Goal: Find specific page/section: Find specific page/section

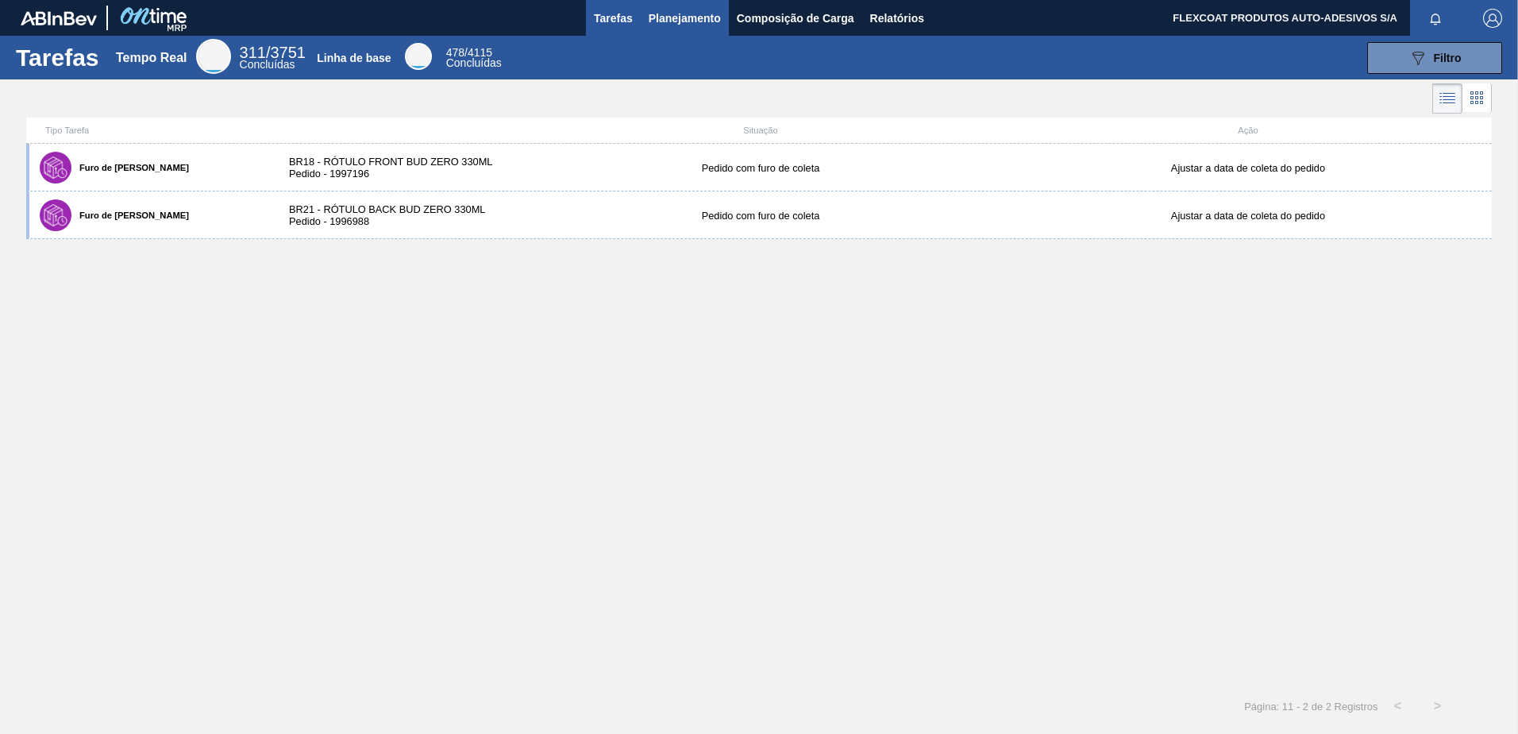
click at [649, 22] on span "Planejamento" at bounding box center [685, 18] width 72 height 19
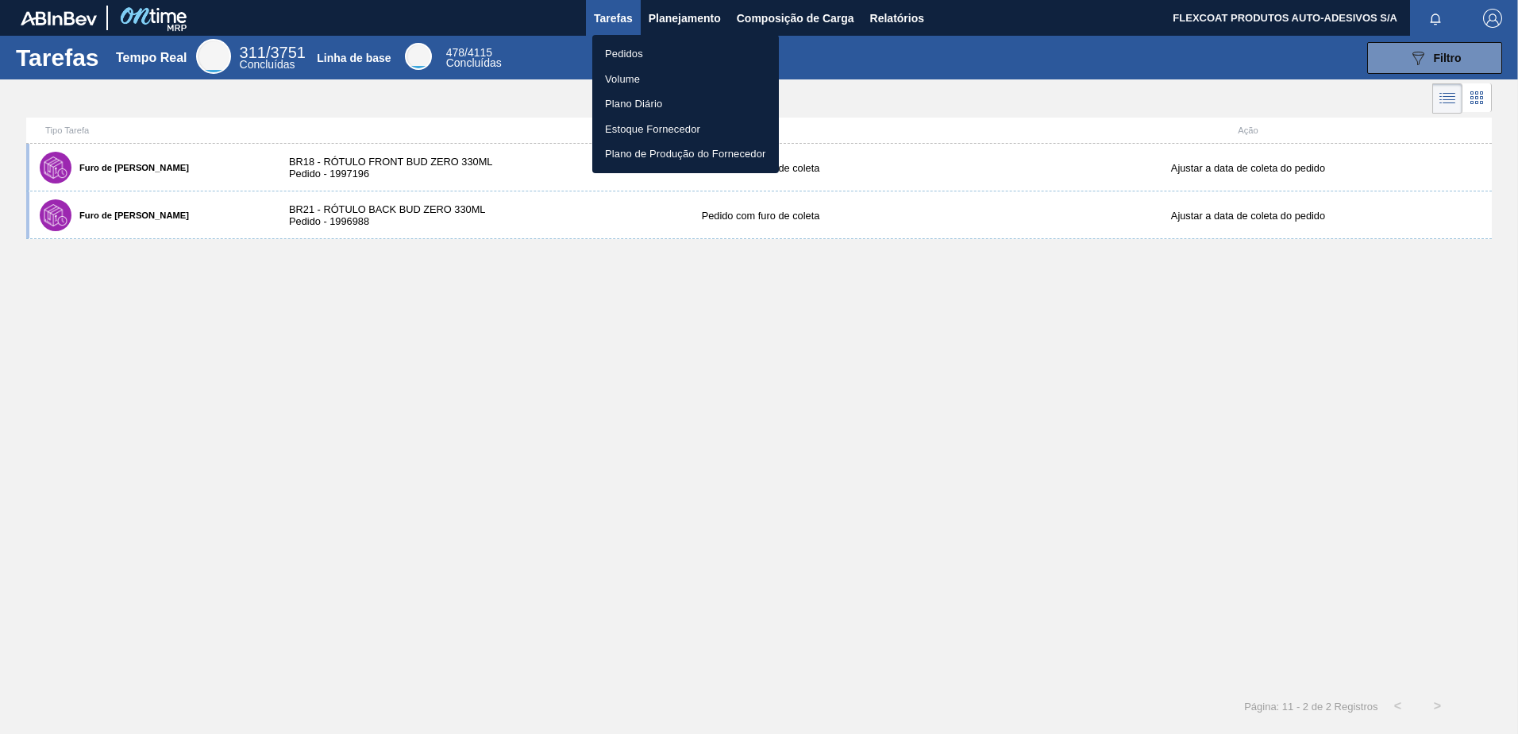
click at [630, 52] on li "Pedidos" at bounding box center [685, 53] width 187 height 25
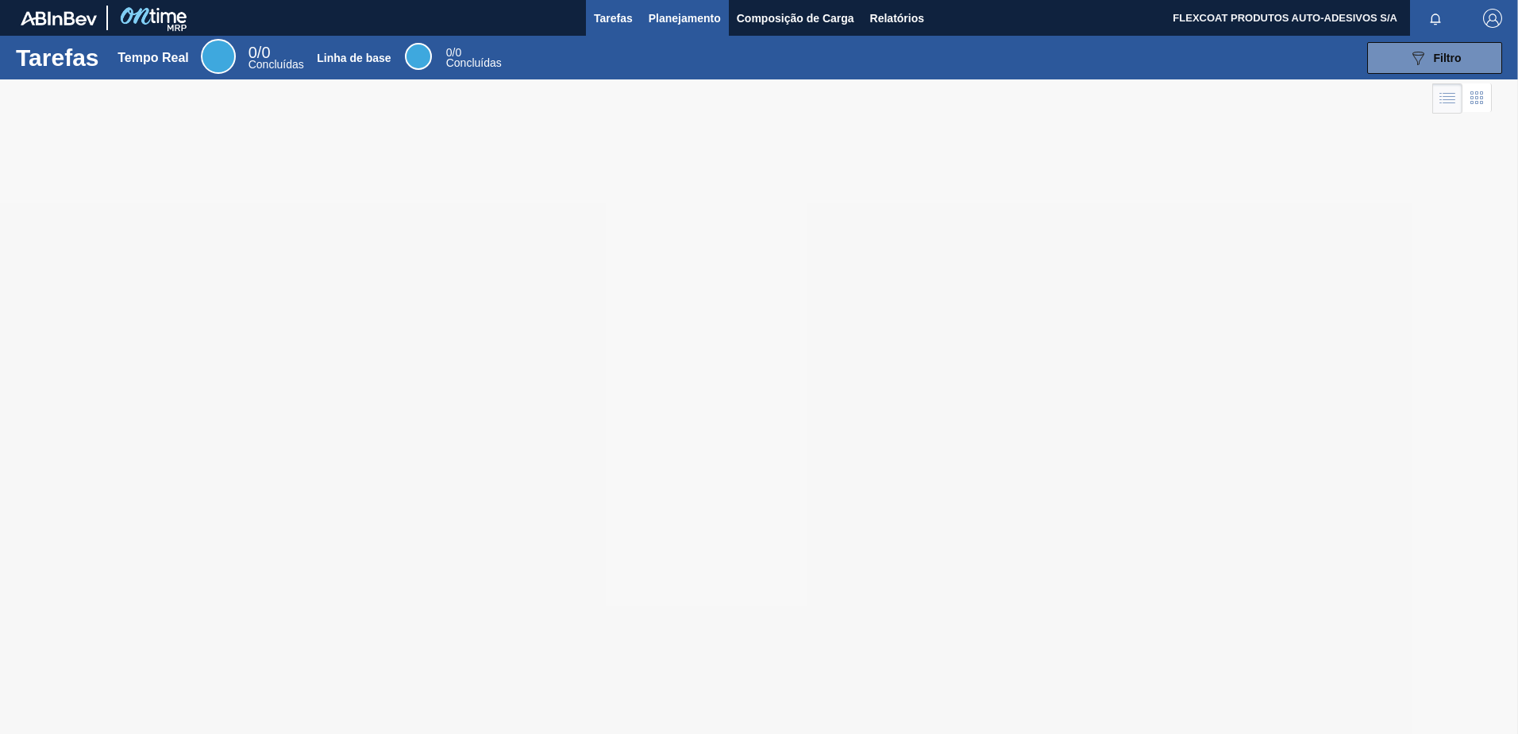
click at [646, 17] on button "Planejamento" at bounding box center [685, 18] width 88 height 36
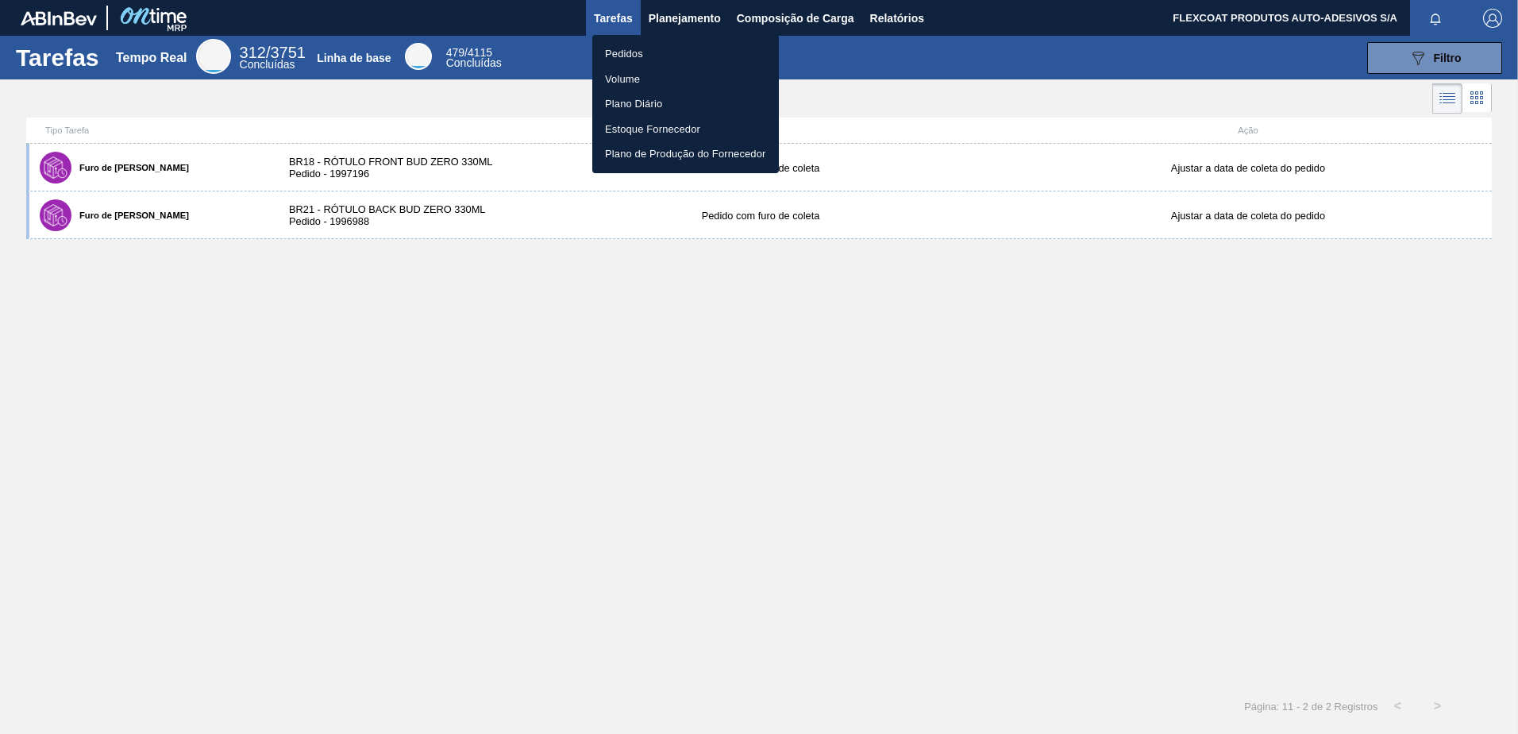
click at [626, 47] on li "Pedidos" at bounding box center [685, 53] width 187 height 25
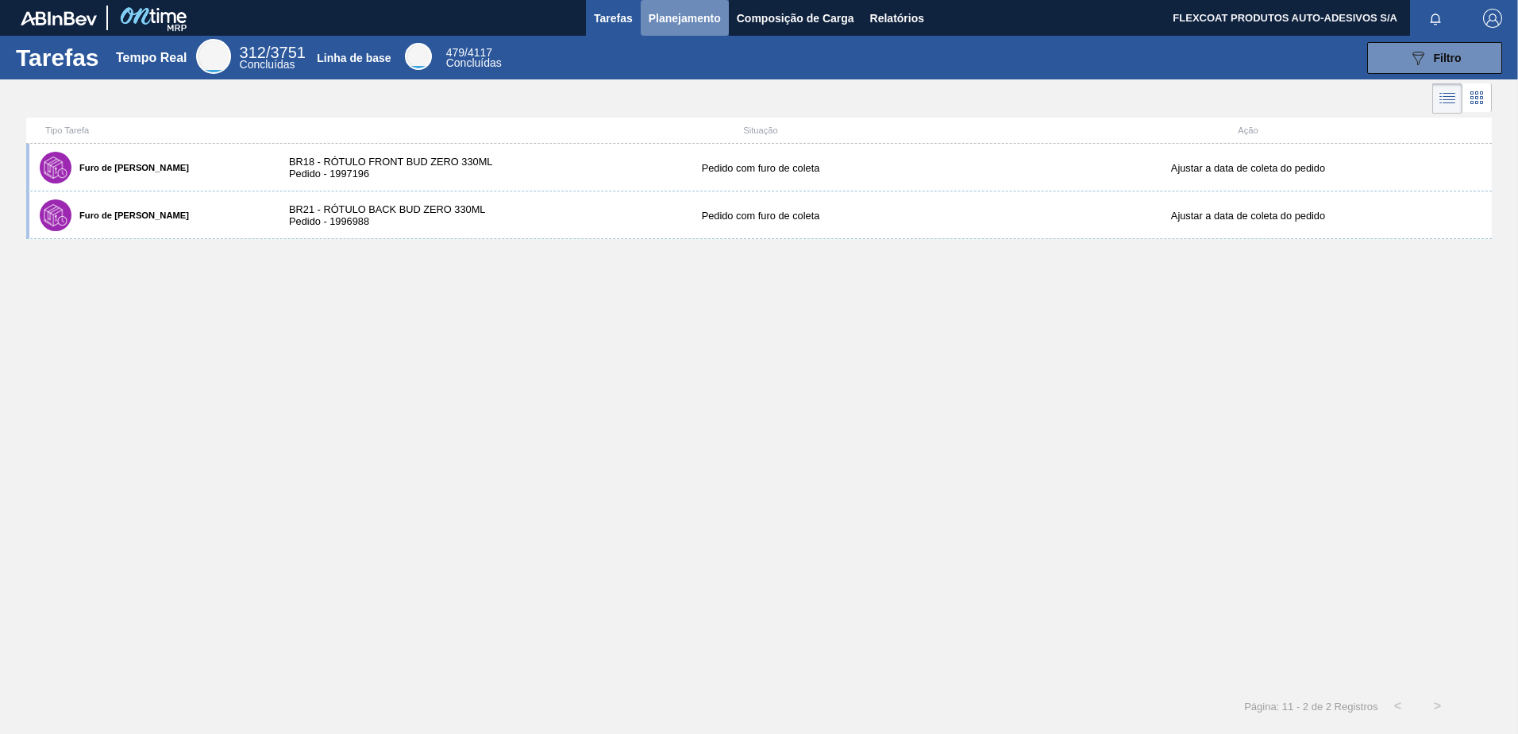
click at [669, 20] on span "Planejamento" at bounding box center [685, 18] width 72 height 19
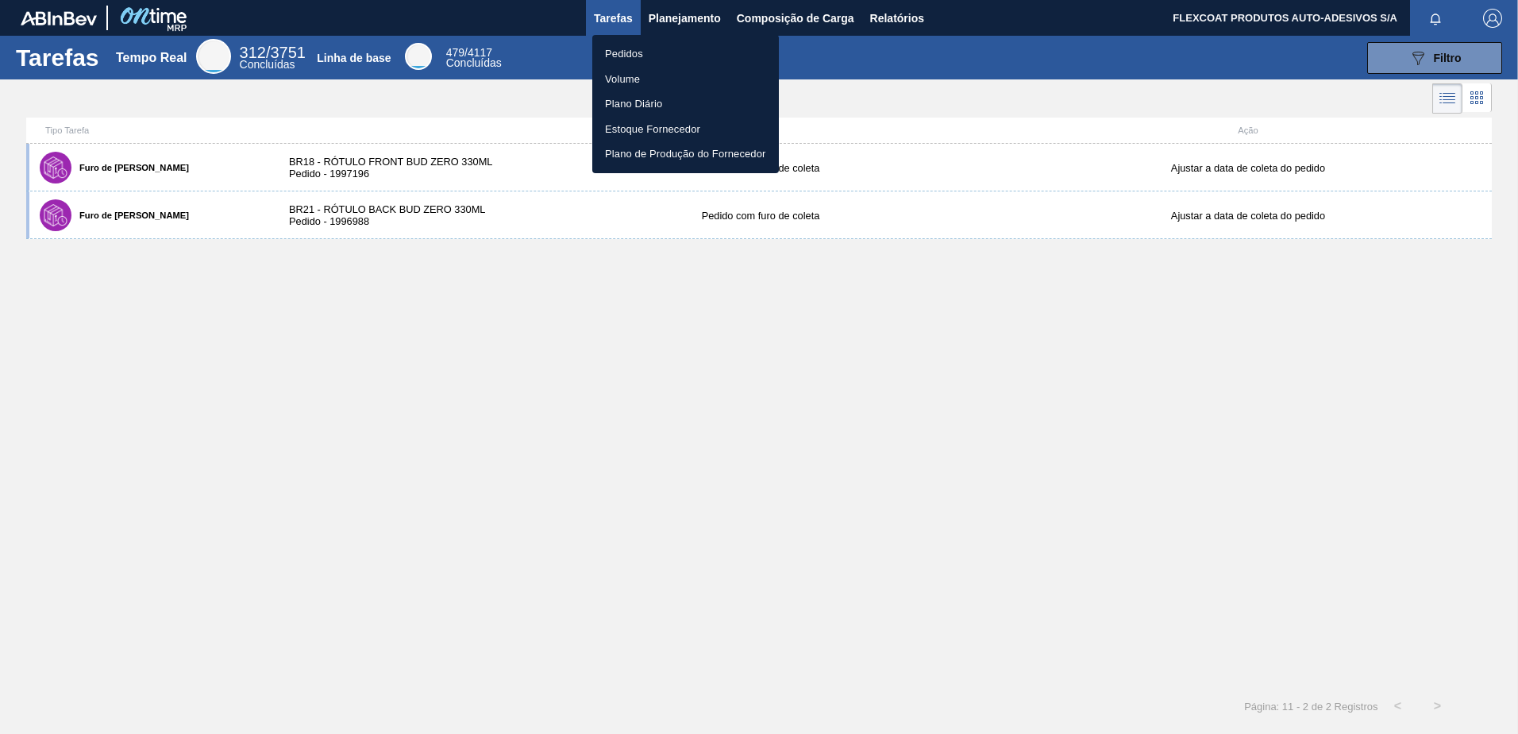
click at [628, 48] on li "Pedidos" at bounding box center [685, 53] width 187 height 25
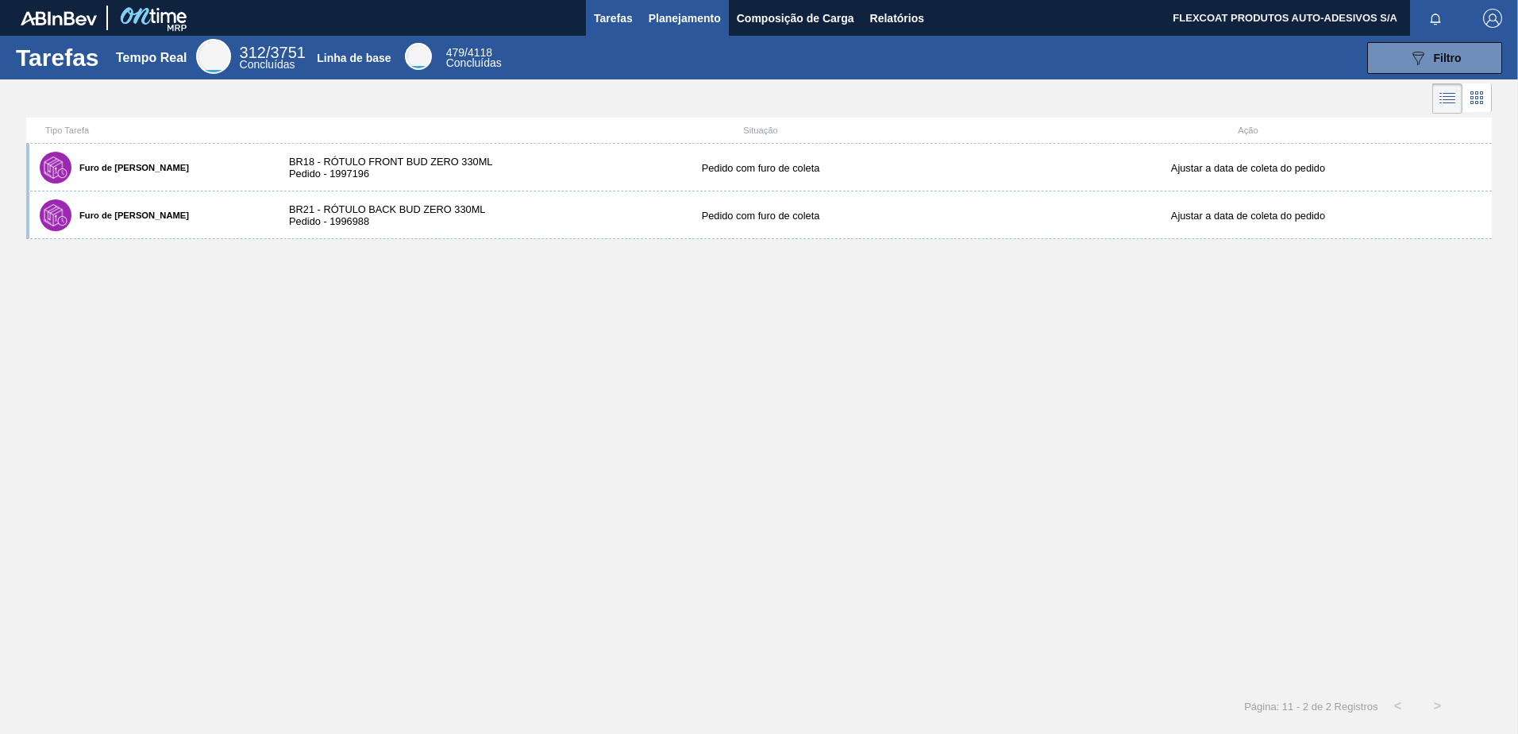
click at [665, 19] on span "Planejamento" at bounding box center [685, 18] width 72 height 19
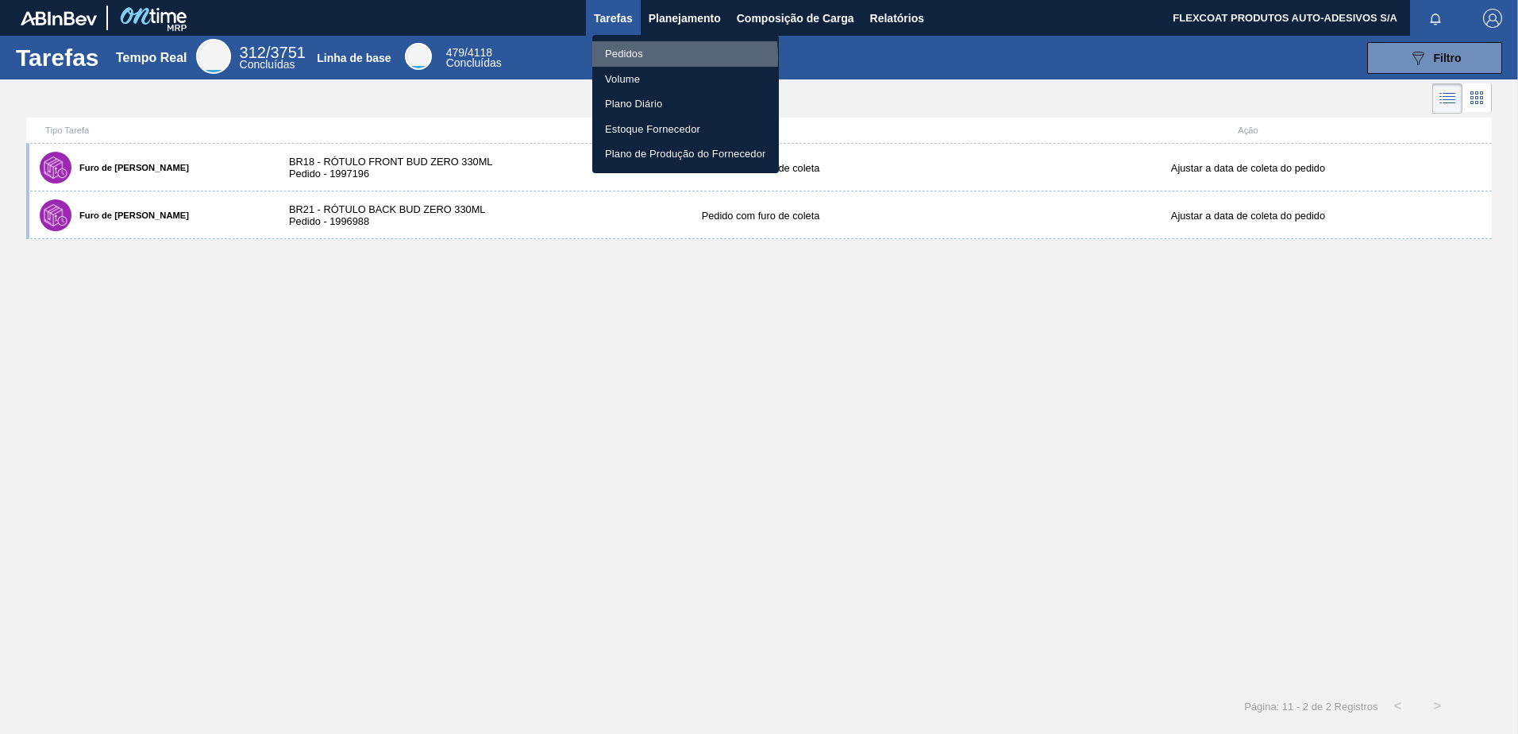
click at [620, 58] on li "Pedidos" at bounding box center [685, 53] width 187 height 25
